Goal: Information Seeking & Learning: Understand process/instructions

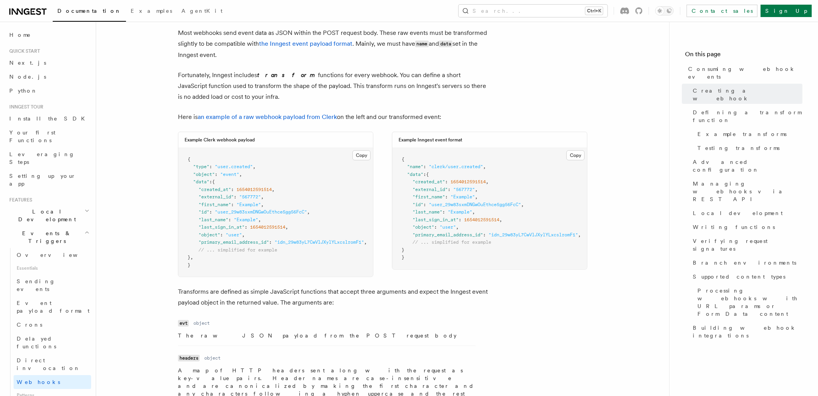
scroll to position [574, 0]
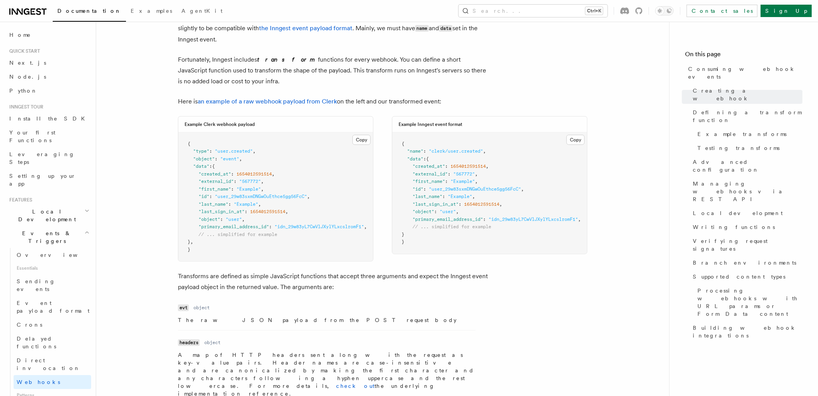
click at [204, 159] on span ""object"" at bounding box center [204, 158] width 22 height 5
click at [209, 159] on span ""object"" at bounding box center [204, 158] width 22 height 5
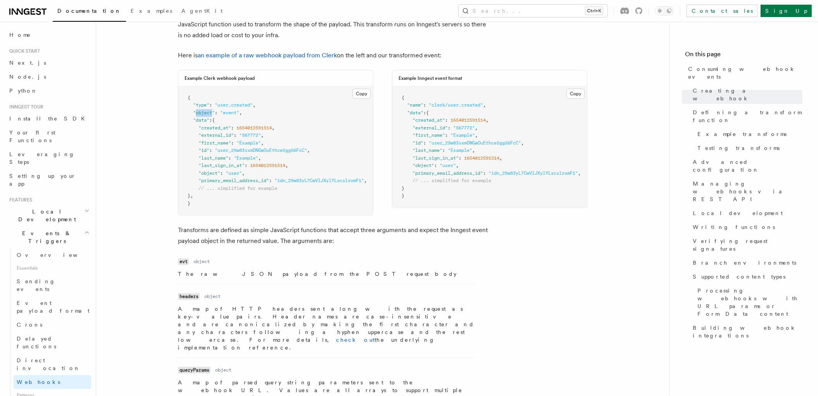
scroll to position [646, 0]
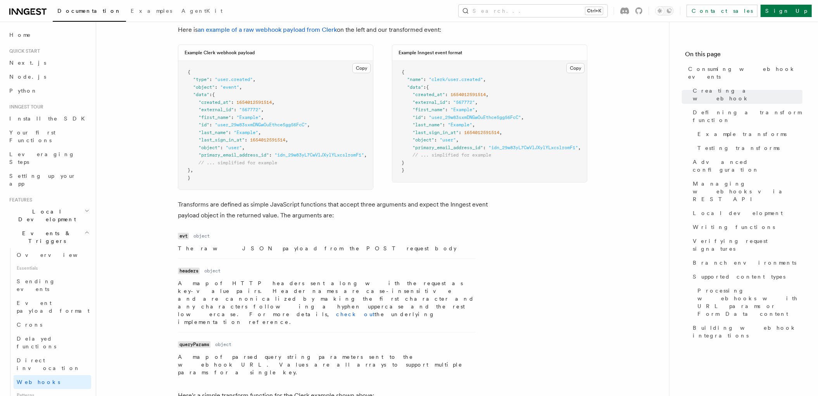
click at [183, 240] on code "evt" at bounding box center [183, 236] width 11 height 7
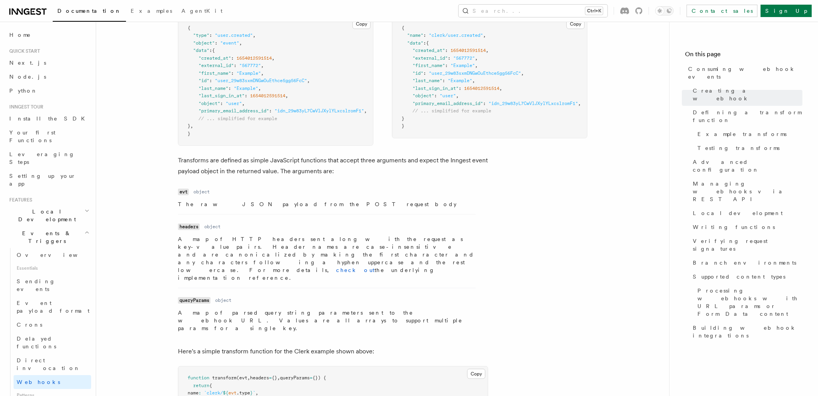
scroll to position [1126, 0]
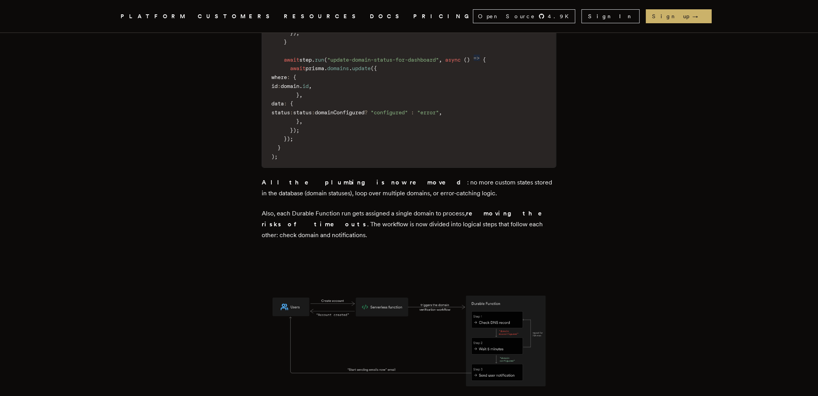
scroll to position [3518, 0]
